Goal: Task Accomplishment & Management: Use online tool/utility

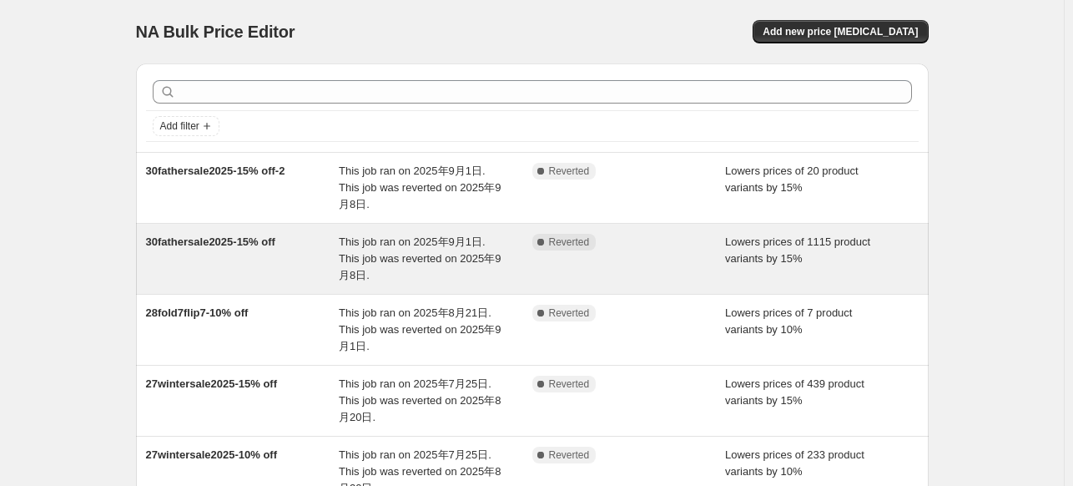
click at [270, 234] on div "30fathersale2025-15% off" at bounding box center [243, 259] width 194 height 50
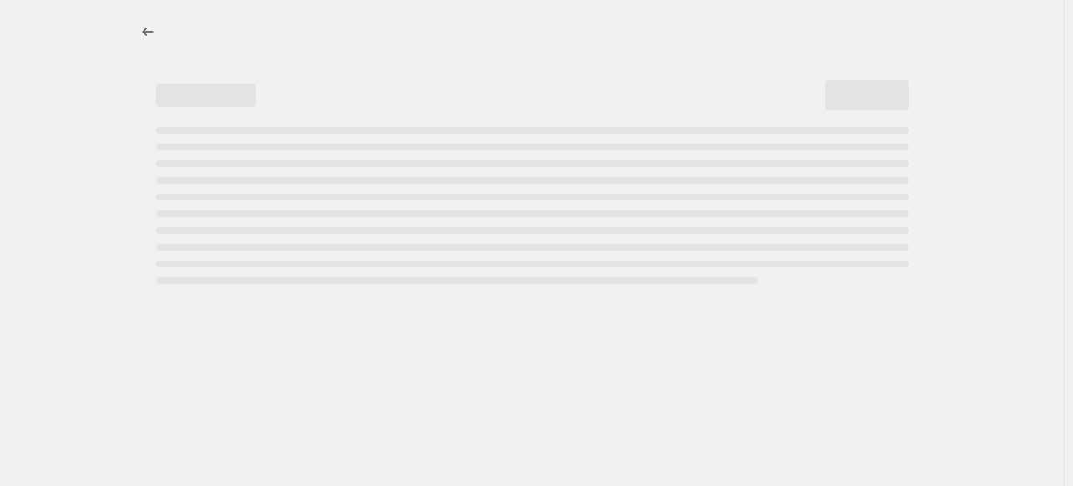
select select "percentage"
select select "tag"
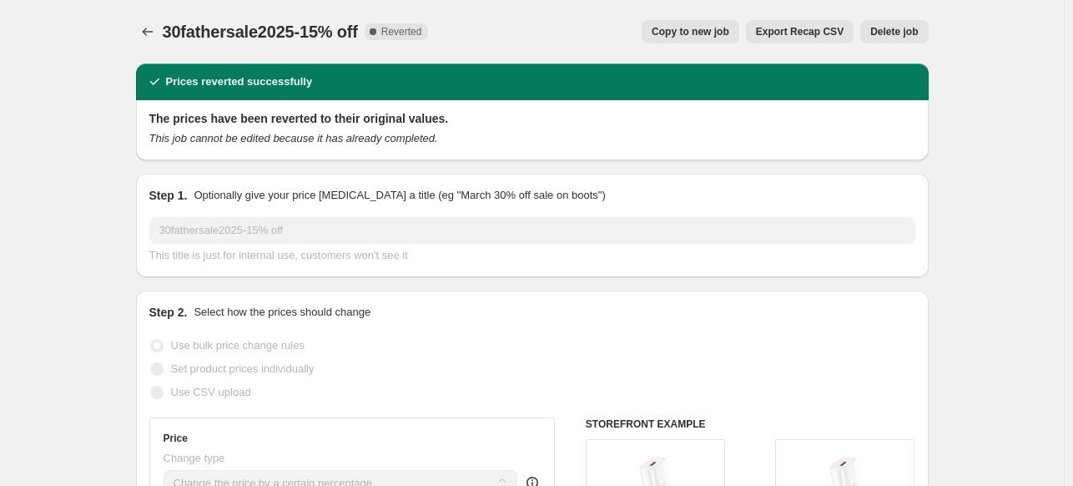
click at [691, 33] on span "Copy to new job" at bounding box center [691, 31] width 78 height 13
select select "percentage"
select select "tag"
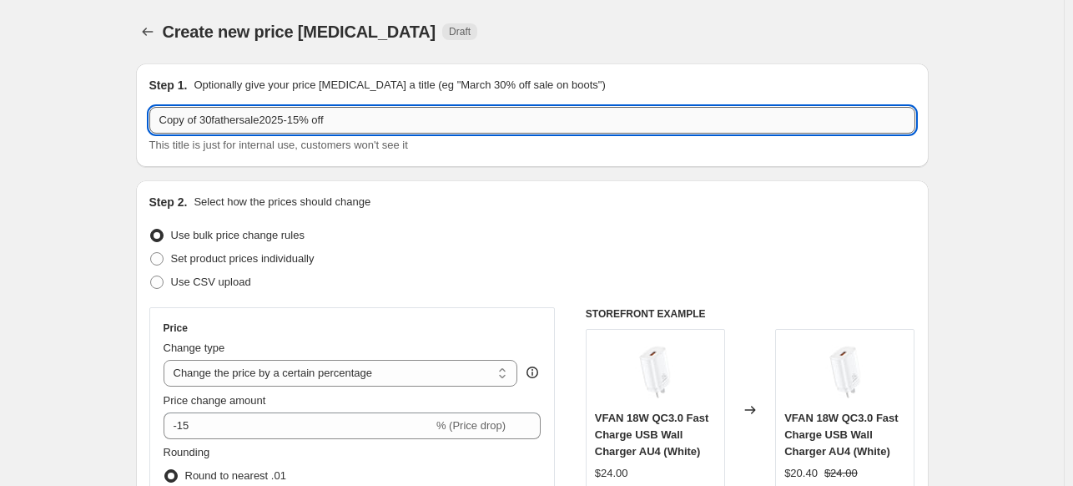
drag, startPoint x: 204, startPoint y: 123, endPoint x: 154, endPoint y: 123, distance: 50.1
click at [154, 123] on input "Copy of 30fathersale2025-15% off" at bounding box center [532, 120] width 766 height 27
type input "0926-30fathersale2025-15% off"
click at [314, 188] on div "Step 2. Select how the prices should change Use bulk price change rules Set pro…" at bounding box center [532, 473] width 793 height 586
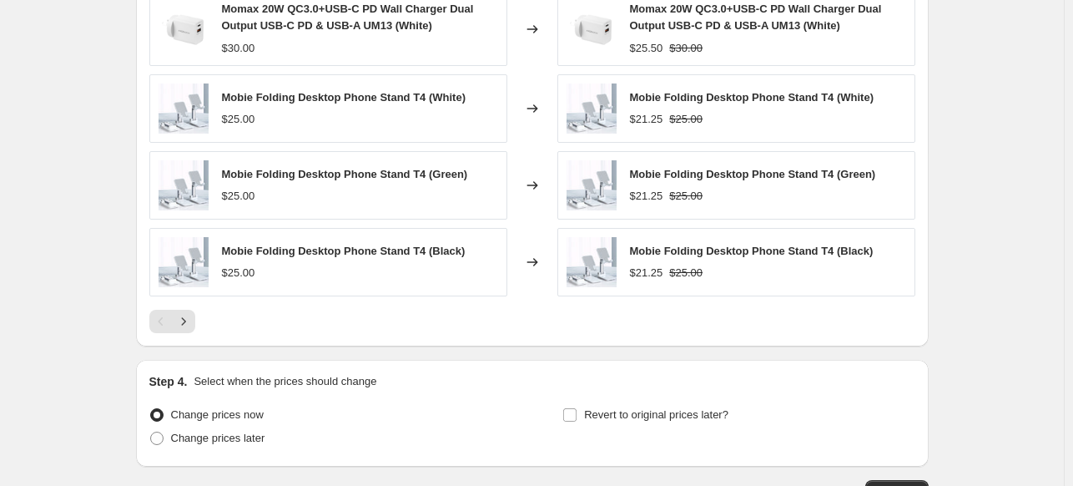
scroll to position [1378, 0]
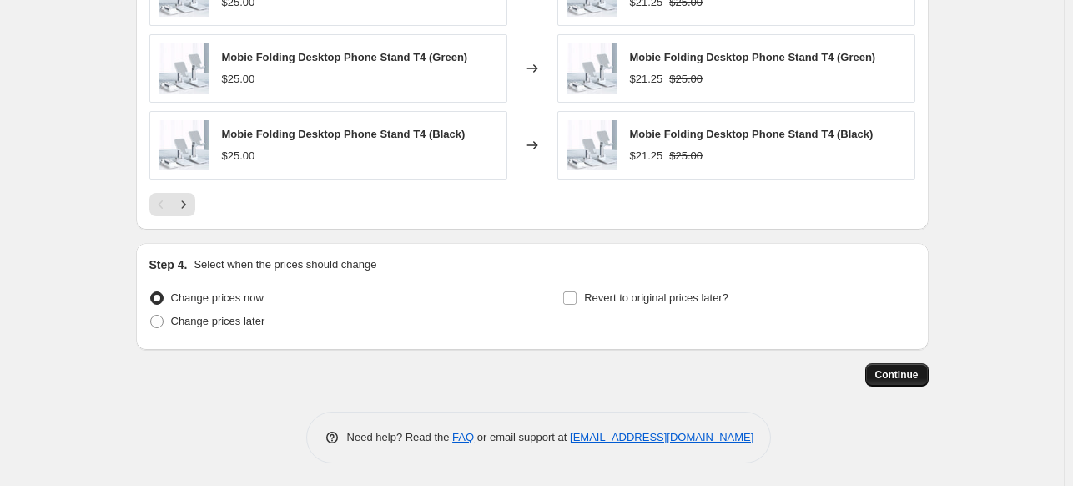
click at [904, 373] on span "Continue" at bounding box center [896, 374] width 43 height 13
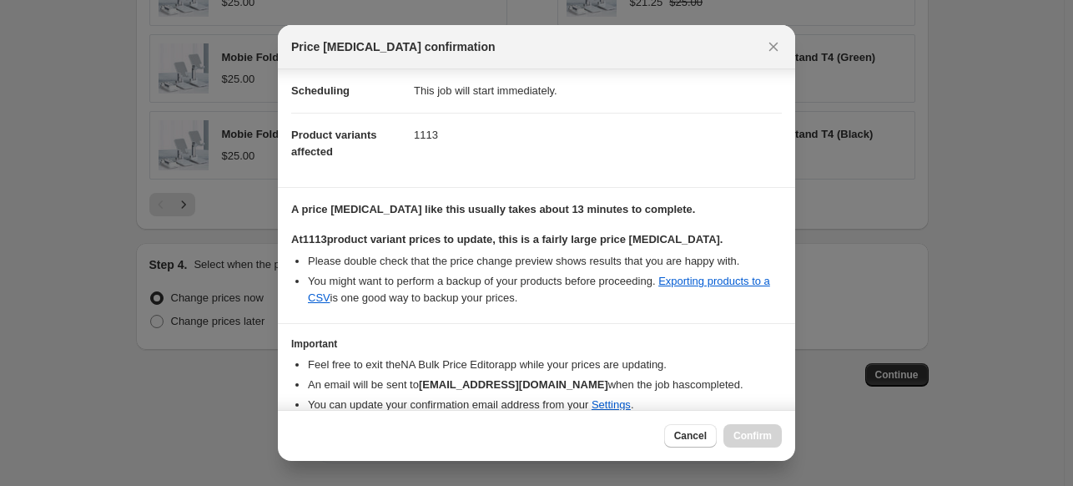
scroll to position [204, 0]
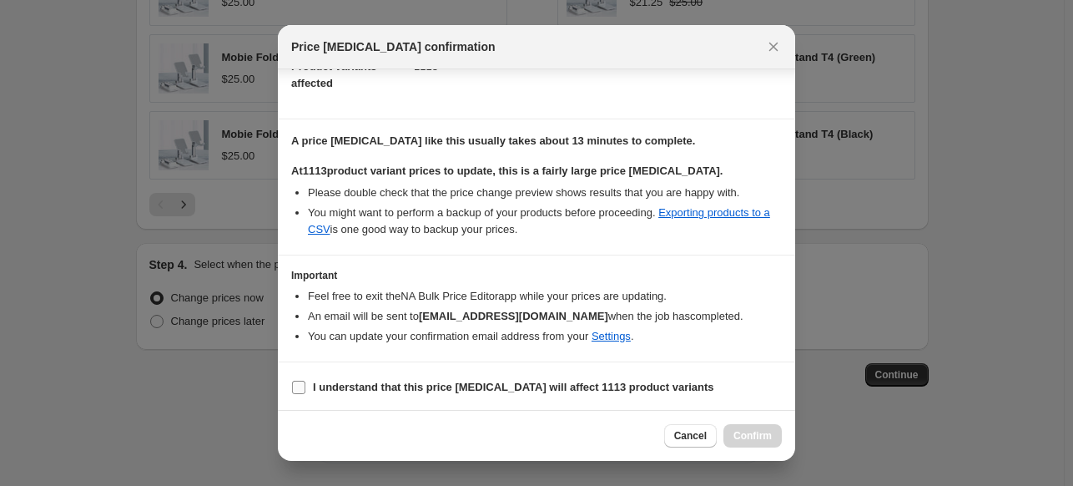
click at [501, 380] on b "I understand that this price change job will affect 1113 product variants" at bounding box center [513, 386] width 401 height 13
click at [305, 380] on input "I understand that this price change job will affect 1113 product variants" at bounding box center [298, 386] width 13 height 13
checkbox input "true"
click at [754, 439] on span "Confirm" at bounding box center [752, 435] width 38 height 13
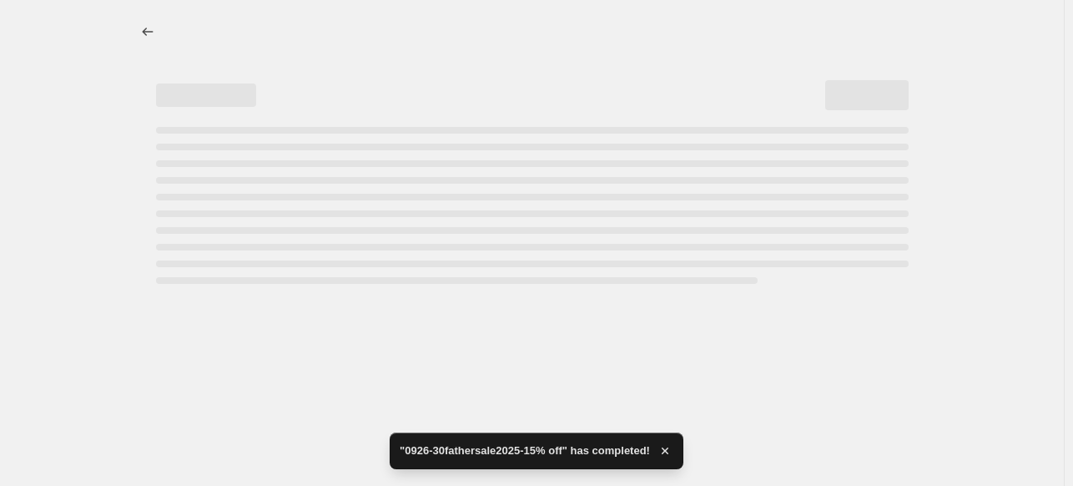
select select "percentage"
select select "tag"
